Goal: Task Accomplishment & Management: Complete application form

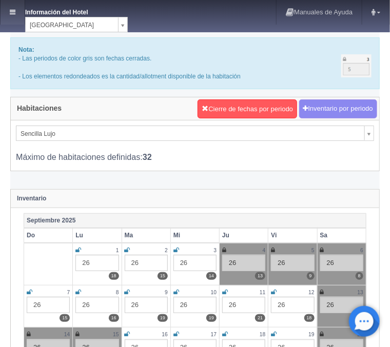
click at [21, 11] on link at bounding box center [13, 12] width 24 height 25
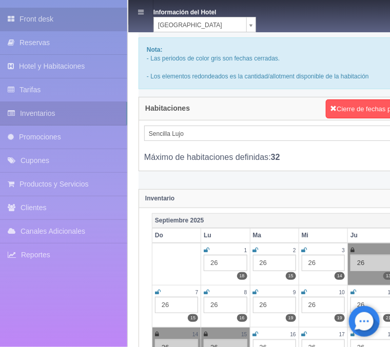
click at [53, 23] on link "Front desk" at bounding box center [63, 19] width 127 height 23
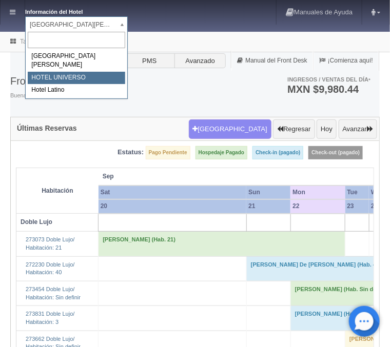
select select "358"
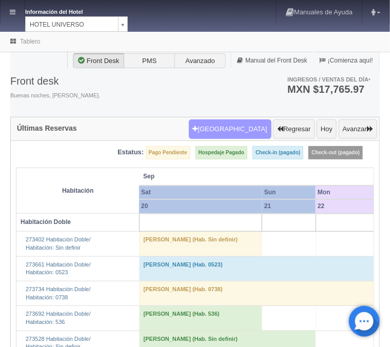
click at [225, 124] on button "Nueva Reserva" at bounding box center [230, 129] width 83 height 19
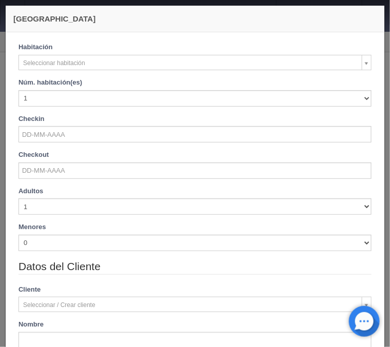
checkbox input "false"
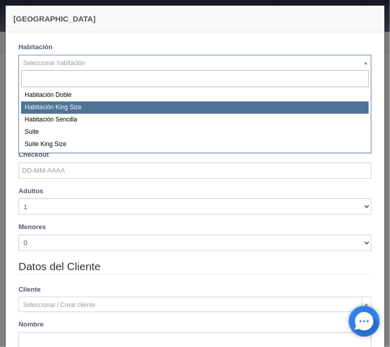
select select "582"
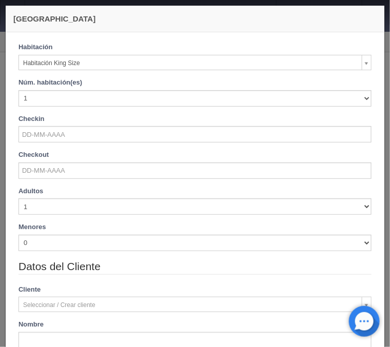
checkbox input "false"
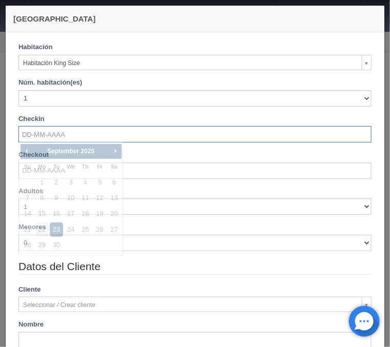
click at [33, 133] on input "text" at bounding box center [194, 134] width 353 height 16
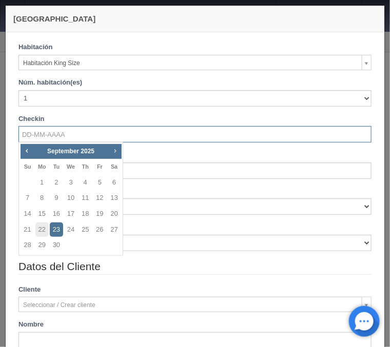
click at [109, 150] on link "Next" at bounding box center [114, 150] width 11 height 11
click at [72, 212] on link "15" at bounding box center [70, 214] width 13 height 15
type input "[DATE]"
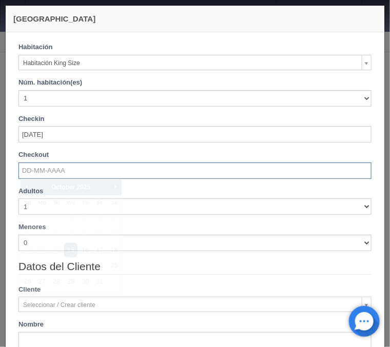
click at [48, 172] on input "text" at bounding box center [194, 171] width 353 height 16
checkbox input "false"
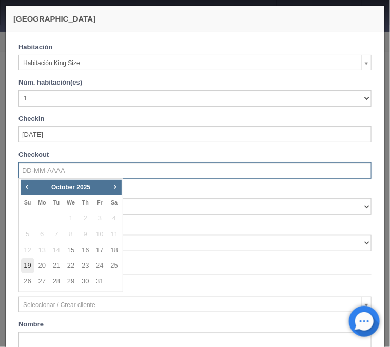
click at [27, 268] on link "19" at bounding box center [27, 265] width 13 height 15
type input "[DATE]"
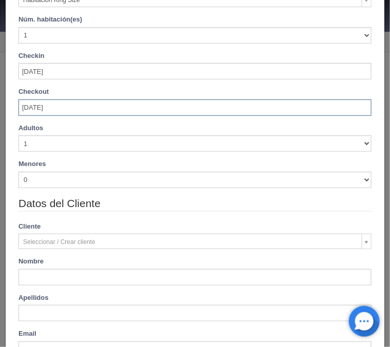
scroll to position [82, 0]
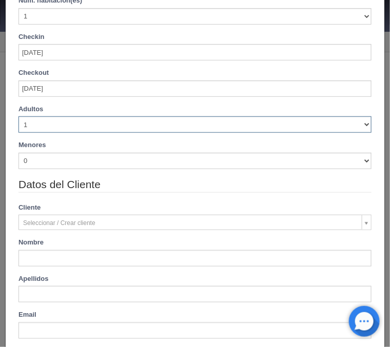
click at [18, 116] on select "1 2 3 4 5 6 7 8 9 10" at bounding box center [194, 124] width 353 height 16
checkbox input "false"
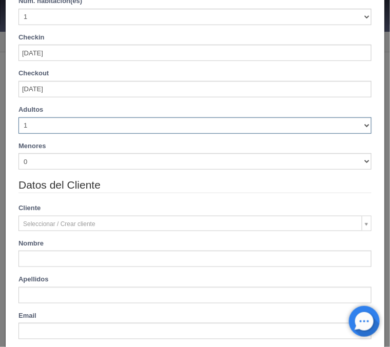
type input "4000.00"
checkbox input "false"
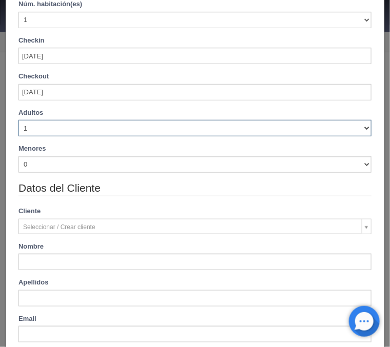
scroll to position [115, 0]
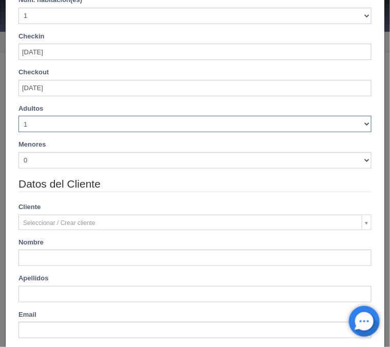
select select "2"
click option "2" at bounding box center [0, 0] width 0 height 0
checkbox input "false"
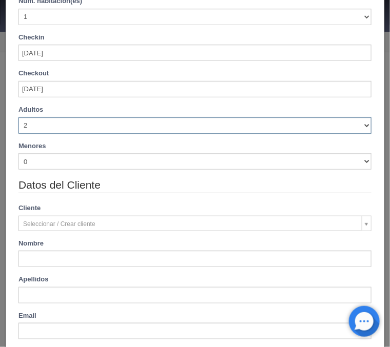
type input "4000.00"
checkbox input "false"
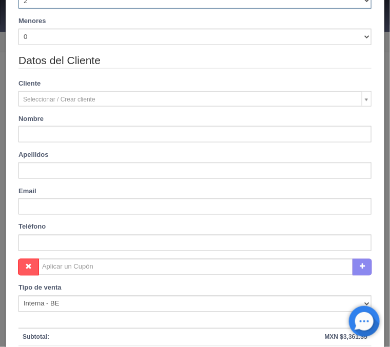
scroll to position [280, 0]
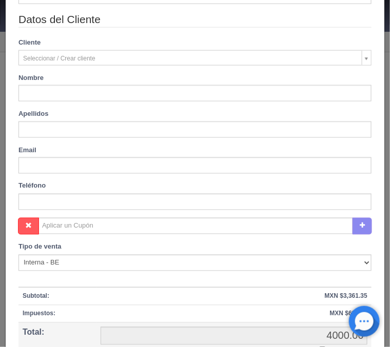
type input "[PERSON_NAME]"
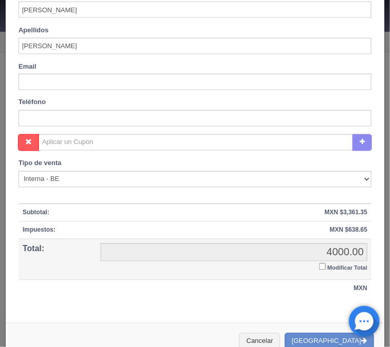
scroll to position [382, 0]
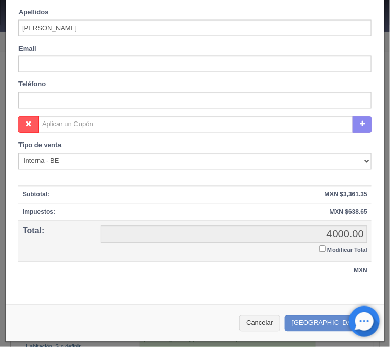
click at [320, 251] on input "Modificar Total" at bounding box center [322, 249] width 7 height 7
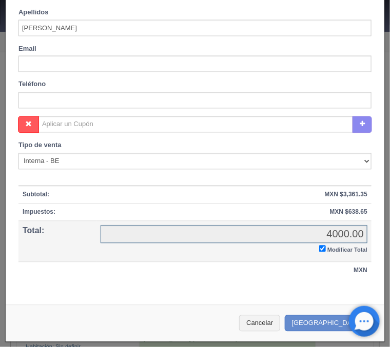
checkbox input "true"
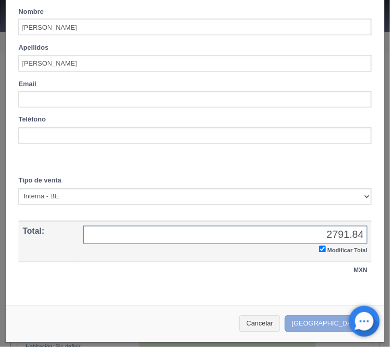
type input "2791.84"
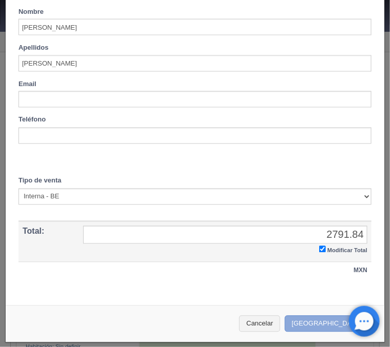
click at [319, 319] on button "Crear Reserva" at bounding box center [329, 324] width 89 height 17
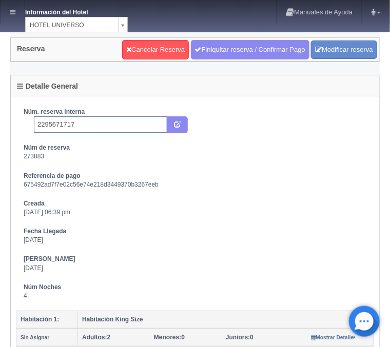
click at [95, 126] on input "2295671717" at bounding box center [100, 124] width 133 height 16
type input "2295671717 Expedia"
click at [182, 124] on button "submit" at bounding box center [177, 124] width 21 height 17
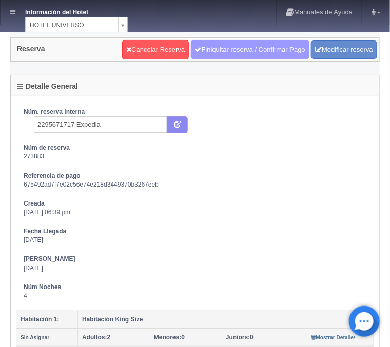
click at [232, 48] on link "Finiquitar reserva / Confirmar Pago" at bounding box center [250, 49] width 118 height 19
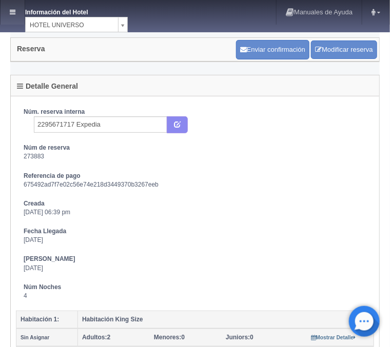
click at [16, 9] on link at bounding box center [13, 12] width 24 height 25
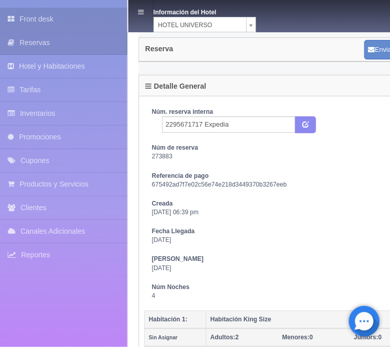
click at [34, 13] on link "Front desk" at bounding box center [63, 19] width 127 height 23
